Goal: Information Seeking & Learning: Learn about a topic

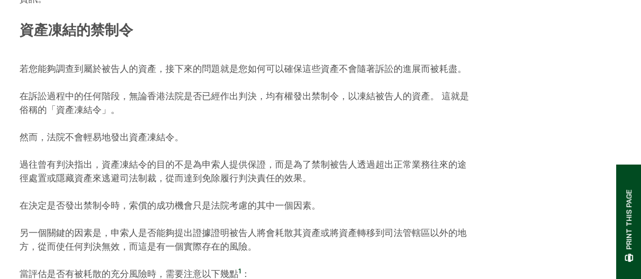
scroll to position [608, 0]
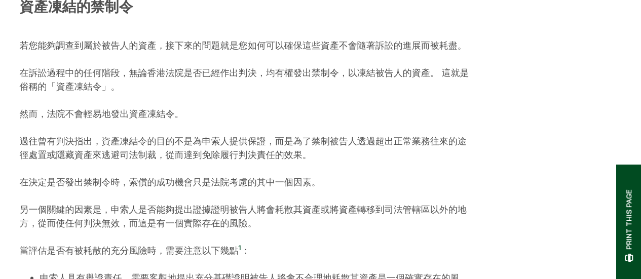
click at [90, 202] on div "03/09/2024 以下是常見的情況： 您受到損失，並正準備追討賠償。 可是，您仍然會擔心被告人可能會在您獲得判決之前轉移其資產，或者即使成功獲得判決，被告…" at bounding box center [245, 194] width 451 height 1306
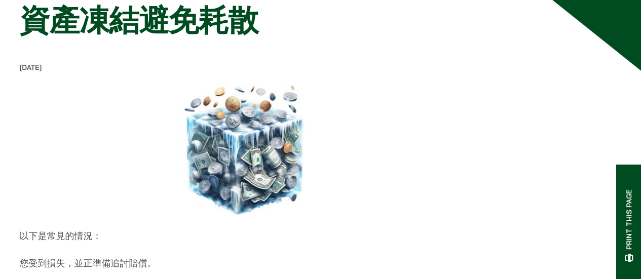
scroll to position [0, 0]
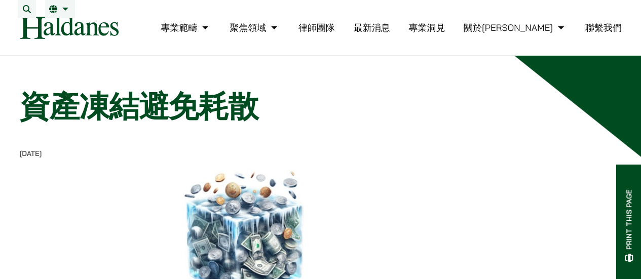
click at [445, 33] on link "專業洞見" at bounding box center [426, 28] width 36 height 12
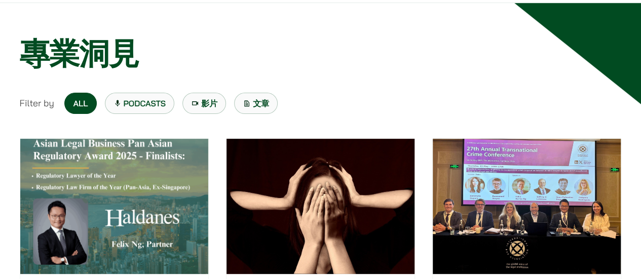
scroll to position [203, 0]
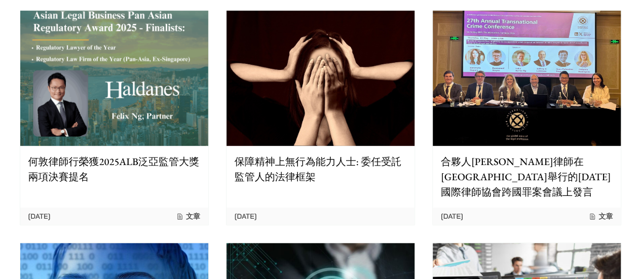
click at [289, 166] on p "保障精神上無行為能力人士: 委任受託監管人的法律框架" at bounding box center [321, 169] width 172 height 30
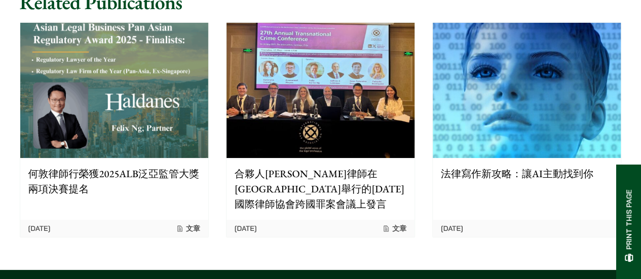
scroll to position [1824, 0]
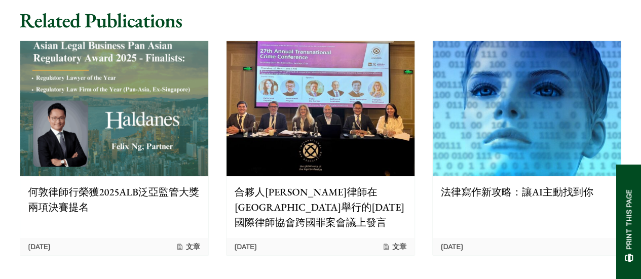
click at [544, 166] on img at bounding box center [527, 108] width 188 height 135
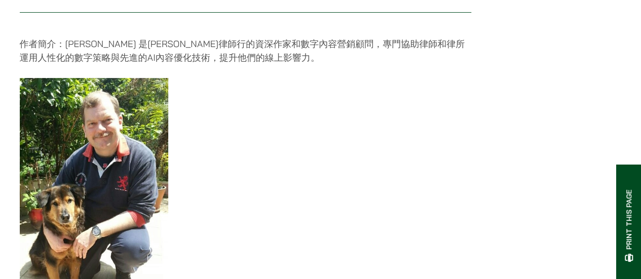
scroll to position [2026, 0]
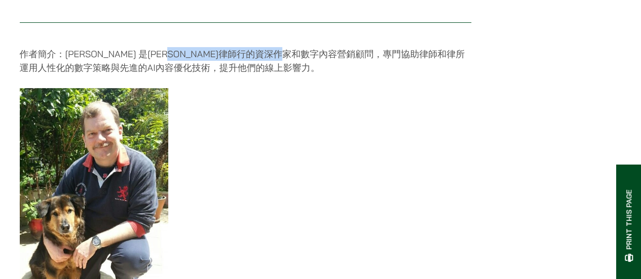
drag, startPoint x: 176, startPoint y: 63, endPoint x: 321, endPoint y: 66, distance: 144.9
click at [321, 66] on p "作者簡介：Justin Dear 是何敦律師行的資深作家和數字內容營銷顧問，專門協助律師和律所運用人性化的數字策略與先進的AI內容優化技術，提升他們的線上影響…" at bounding box center [245, 60] width 451 height 27
click at [334, 124] on figure at bounding box center [245, 193] width 451 height 210
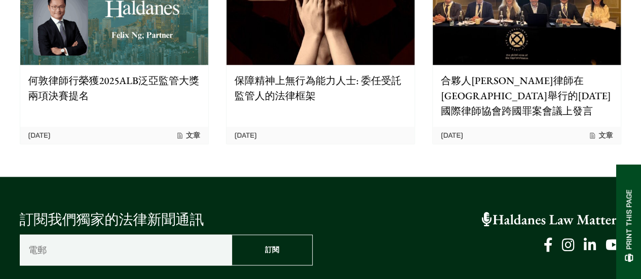
scroll to position [2432, 0]
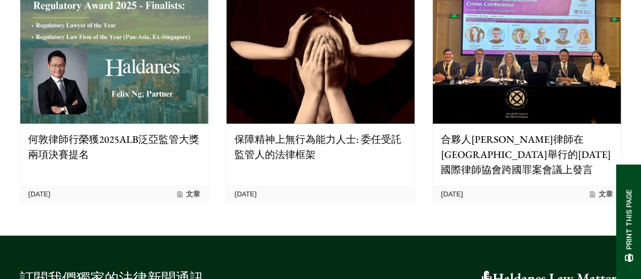
click at [530, 95] on img at bounding box center [527, 55] width 188 height 135
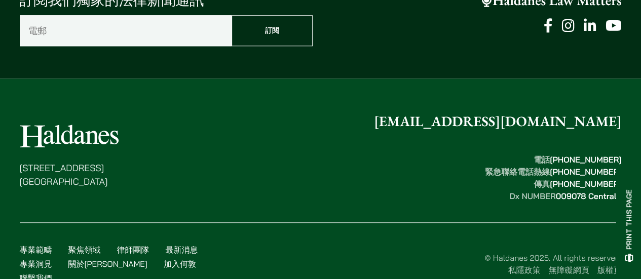
scroll to position [2408, 0]
